Goal: Task Accomplishment & Management: Use online tool/utility

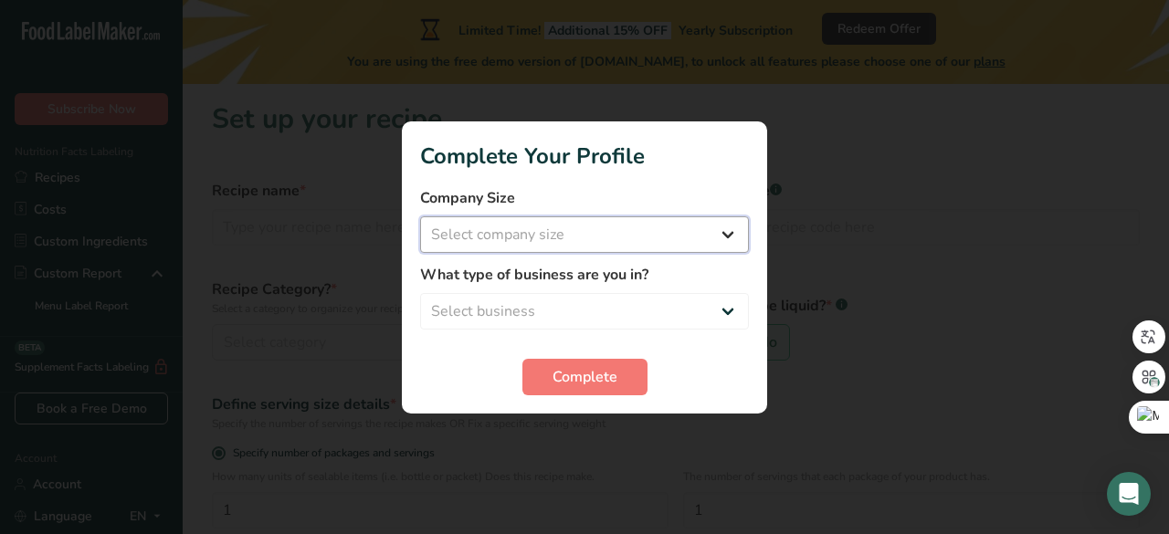
click at [718, 235] on select "Select company size Fewer than 10 Employees 10 to 50 Employees 51 to 500 Employ…" at bounding box center [584, 234] width 329 height 37
select select "1"
click at [420, 216] on select "Select company size Fewer than 10 Employees 10 to 50 Employees 51 to 500 Employ…" at bounding box center [584, 234] width 329 height 37
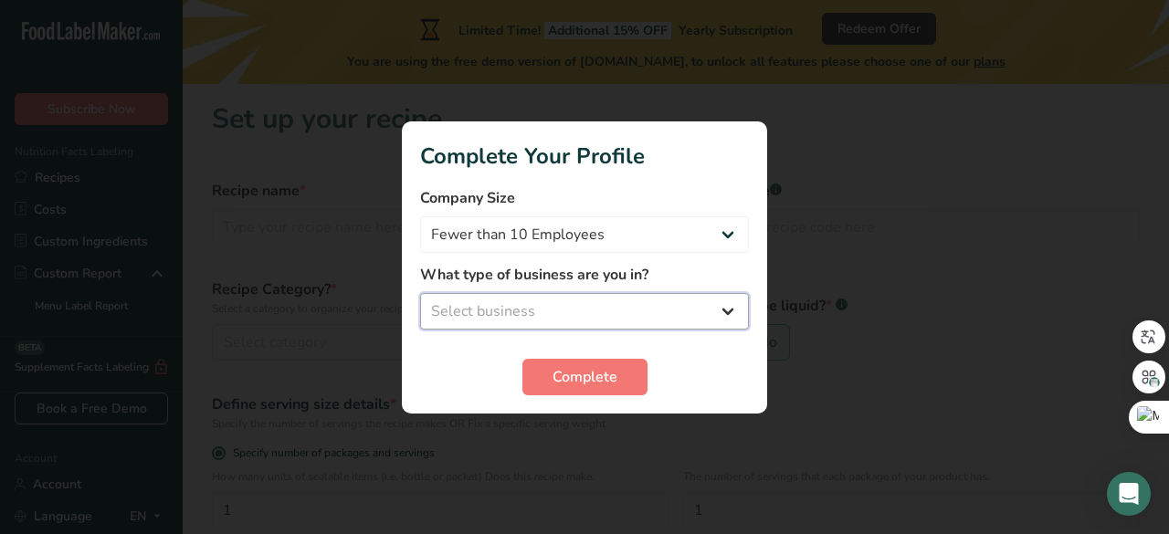
click at [552, 310] on select "Select business Packaged Food Manufacturer Restaurant & Cafe Bakery Meal Plans …" at bounding box center [584, 311] width 329 height 37
select select "1"
click at [420, 293] on select "Select business Packaged Food Manufacturer Restaurant & Cafe Bakery Meal Plans …" at bounding box center [584, 311] width 329 height 37
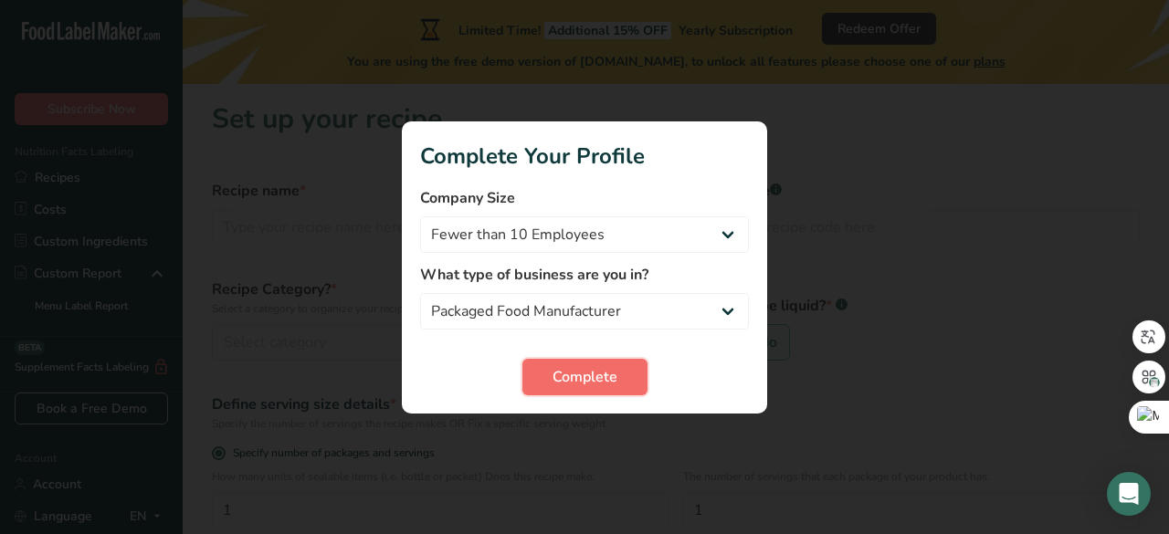
click at [593, 374] on span "Complete" at bounding box center [584, 377] width 65 height 22
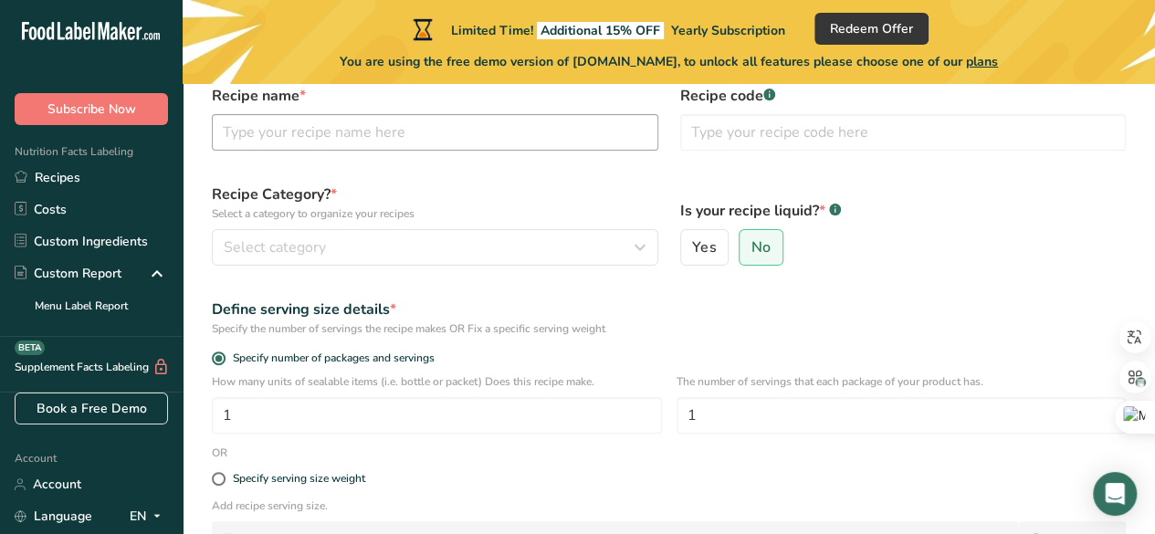
scroll to position [24, 0]
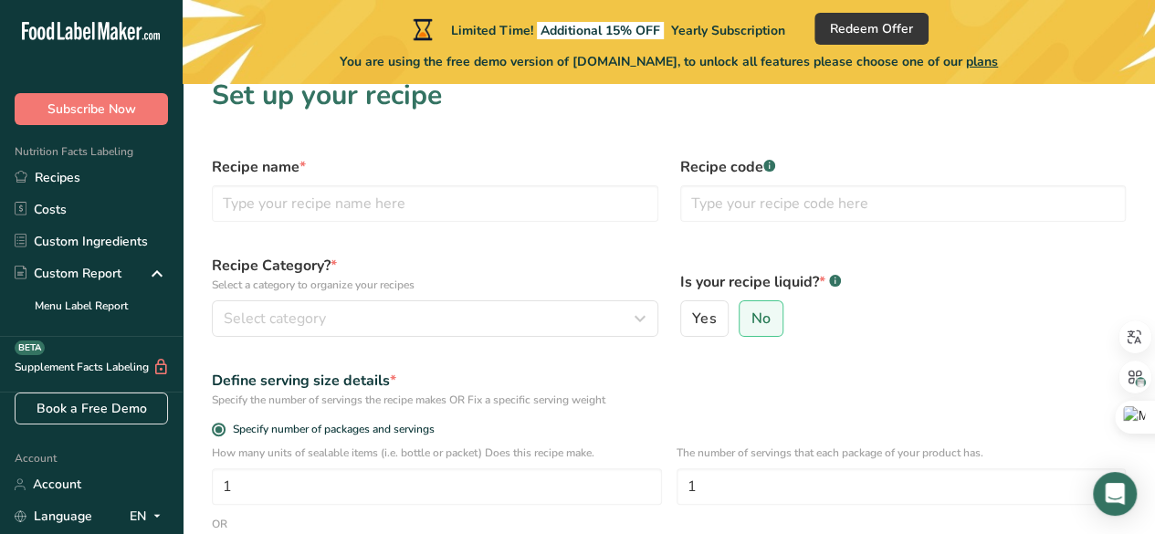
click at [444, 222] on div "Recipe name *" at bounding box center [435, 189] width 468 height 88
click at [437, 208] on input "text" at bounding box center [435, 203] width 447 height 37
type input "turkish coffee"
click at [752, 317] on span "No" at bounding box center [761, 319] width 19 height 18
click at [751, 317] on input "No" at bounding box center [746, 319] width 12 height 12
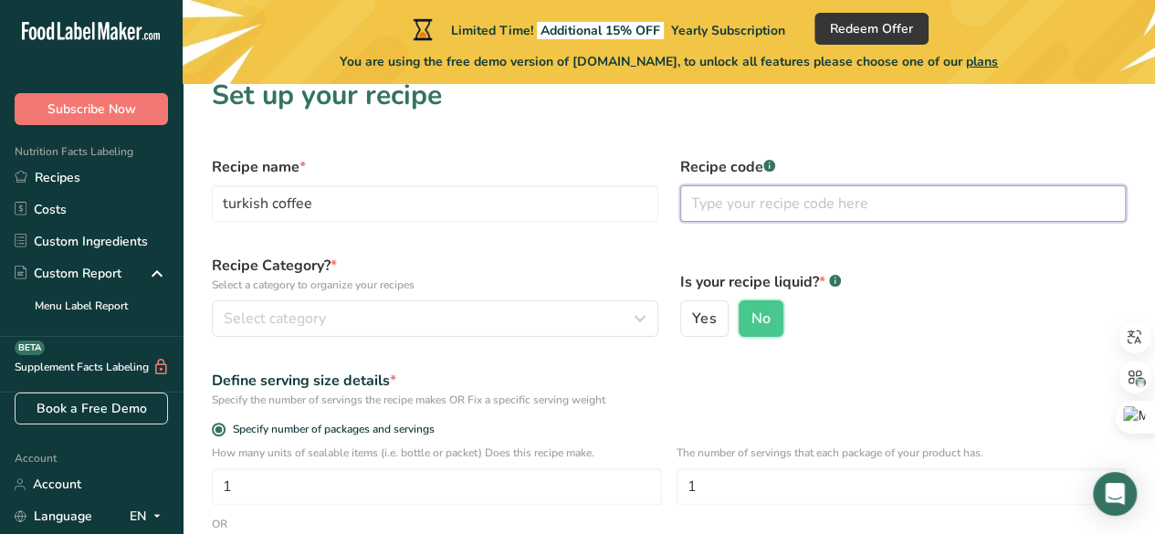
click at [718, 204] on input "text" at bounding box center [903, 203] width 447 height 37
type input "01"
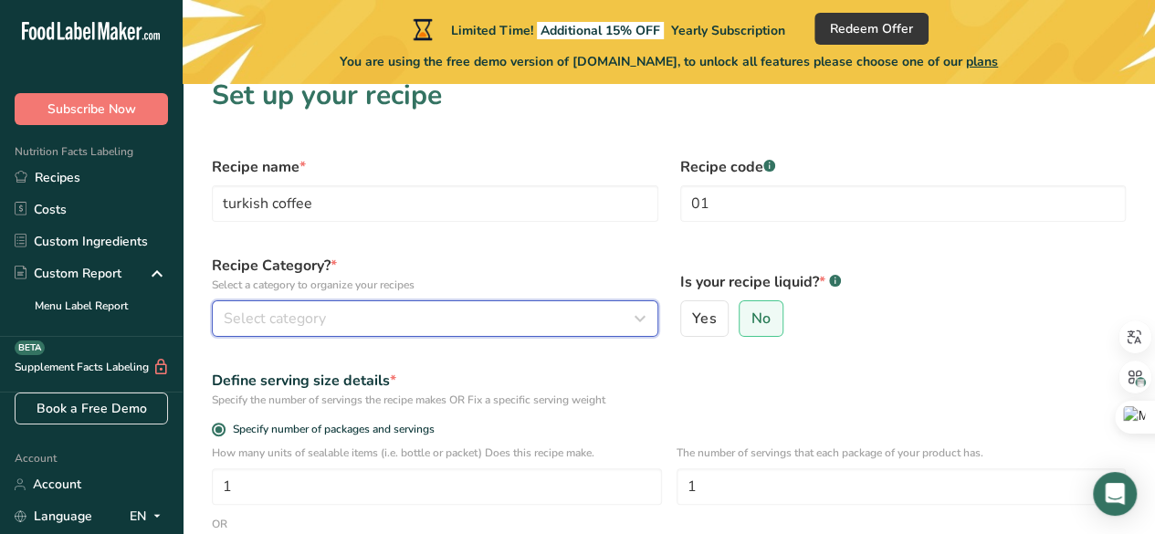
click at [416, 315] on div "Select category" at bounding box center [430, 319] width 412 height 22
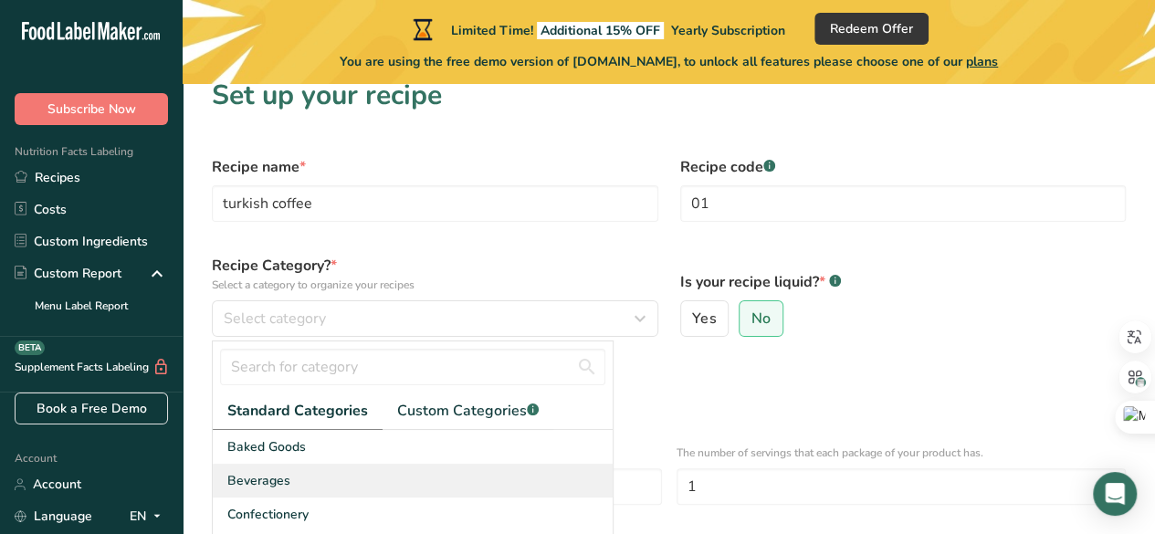
click at [302, 479] on div "Beverages" at bounding box center [413, 481] width 400 height 34
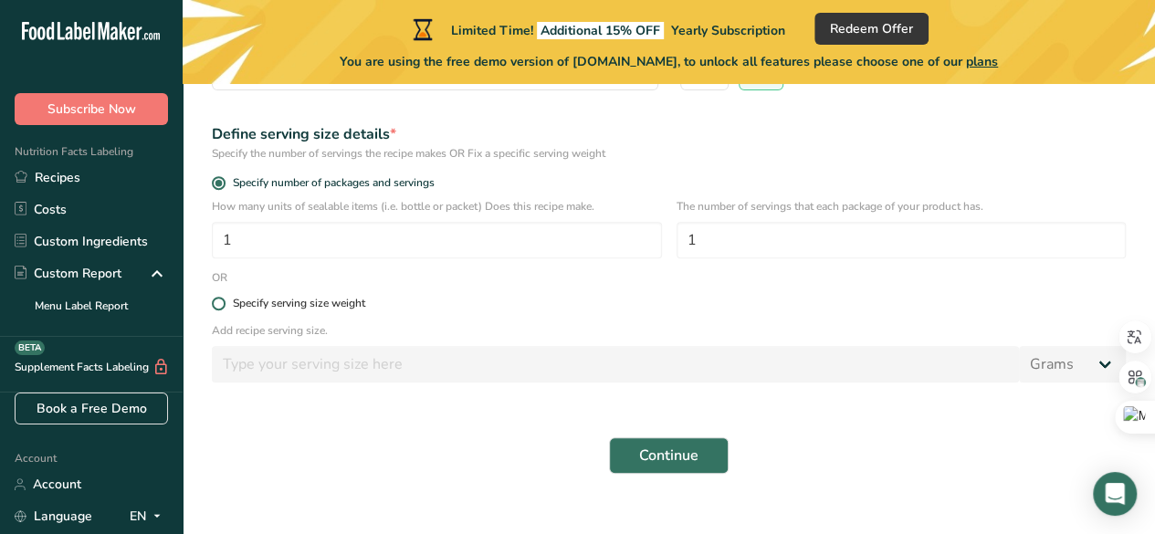
scroll to position [298, 0]
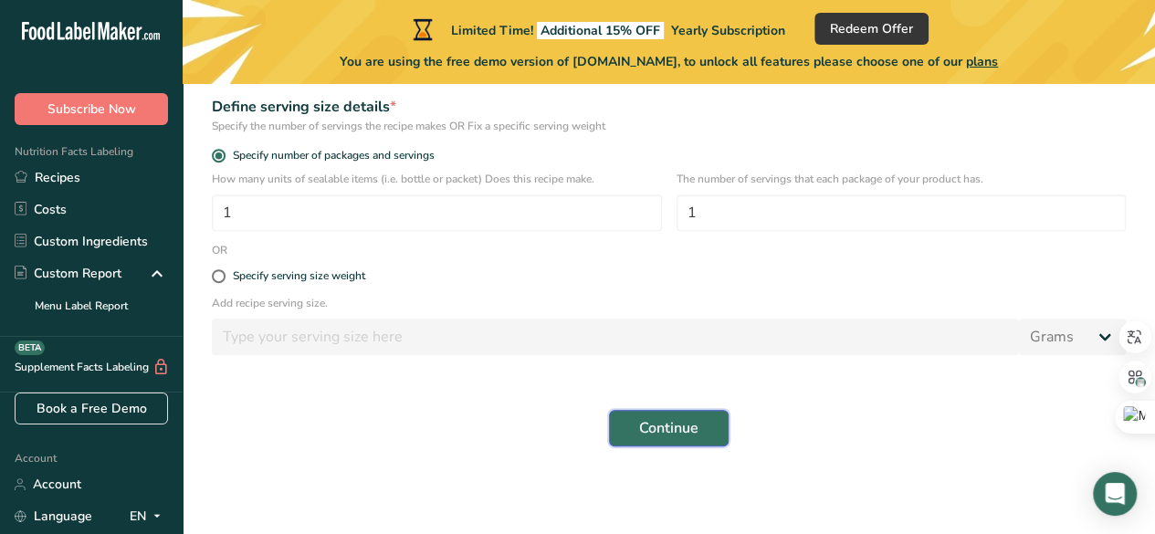
click at [686, 432] on span "Continue" at bounding box center [668, 428] width 59 height 22
click at [668, 420] on span "Continue" at bounding box center [668, 428] width 59 height 22
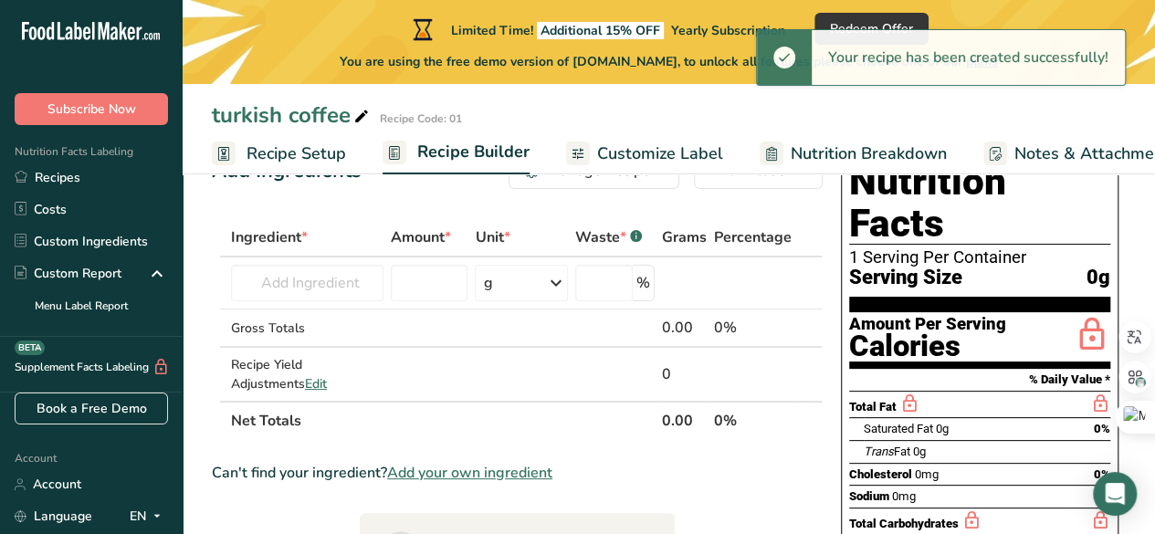
scroll to position [91, 0]
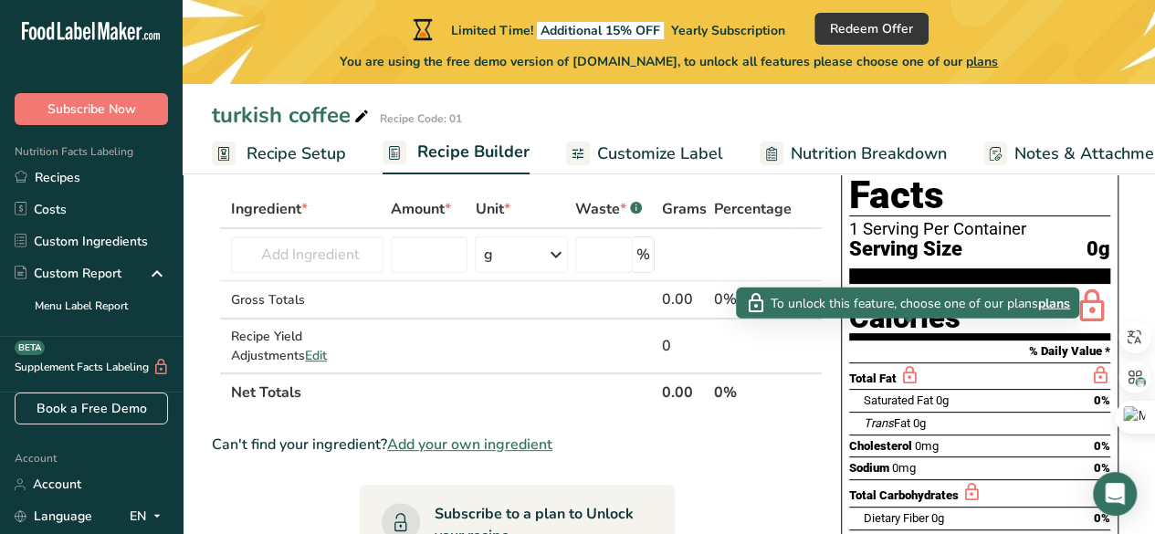
click at [907, 364] on icon at bounding box center [910, 375] width 20 height 23
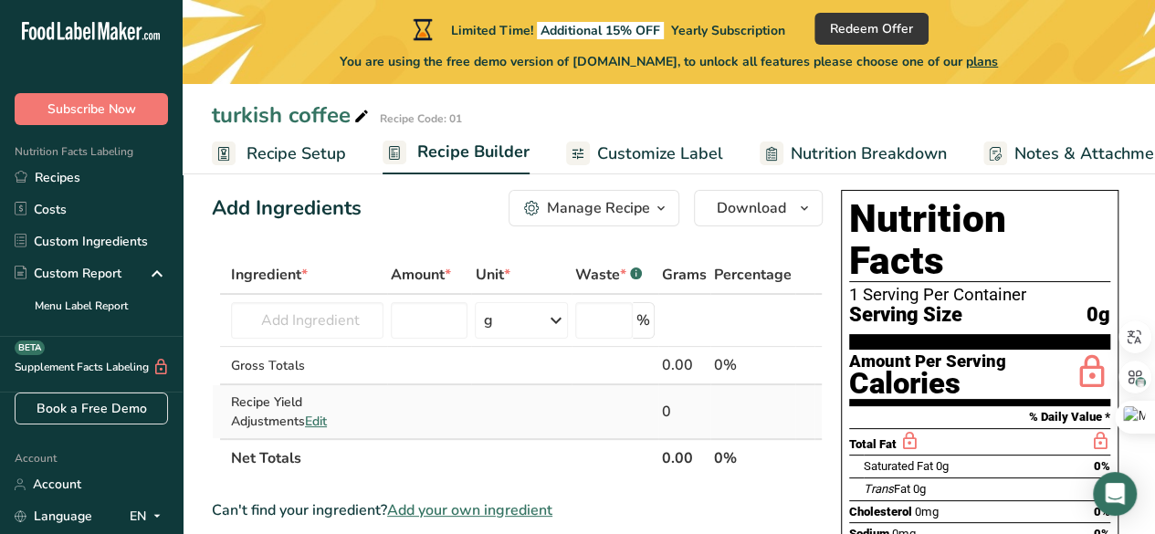
scroll to position [0, 0]
